Goal: Complete application form

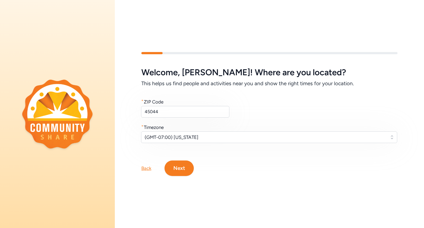
click at [196, 138] on span "(GMT-07:00) [US_STATE]" at bounding box center [265, 137] width 241 height 7
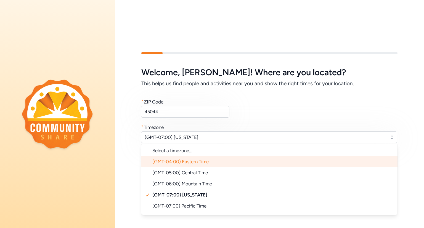
click at [196, 162] on span "(GMT-04:00) Eastern Time" at bounding box center [180, 162] width 56 height 6
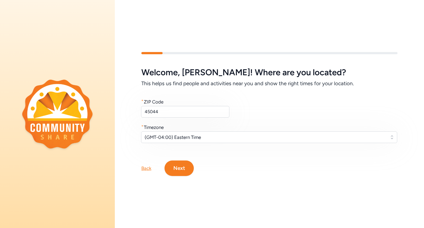
click at [188, 166] on button "Next" at bounding box center [179, 167] width 29 height 15
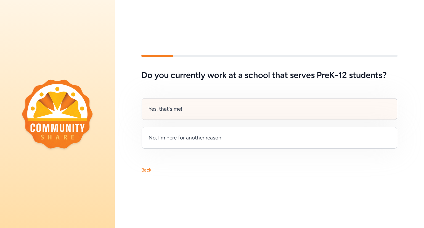
click at [201, 108] on div "Yes, that's me!" at bounding box center [270, 109] width 256 height 22
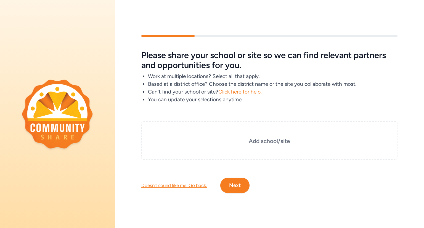
click at [242, 190] on button "Next" at bounding box center [234, 184] width 29 height 15
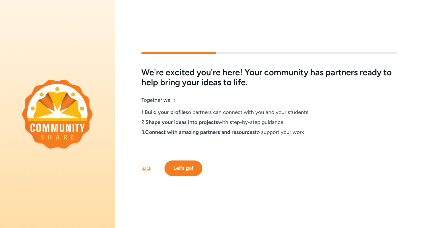
click at [188, 172] on button "Let's go!" at bounding box center [184, 167] width 38 height 15
